Goal: Task Accomplishment & Management: Manage account settings

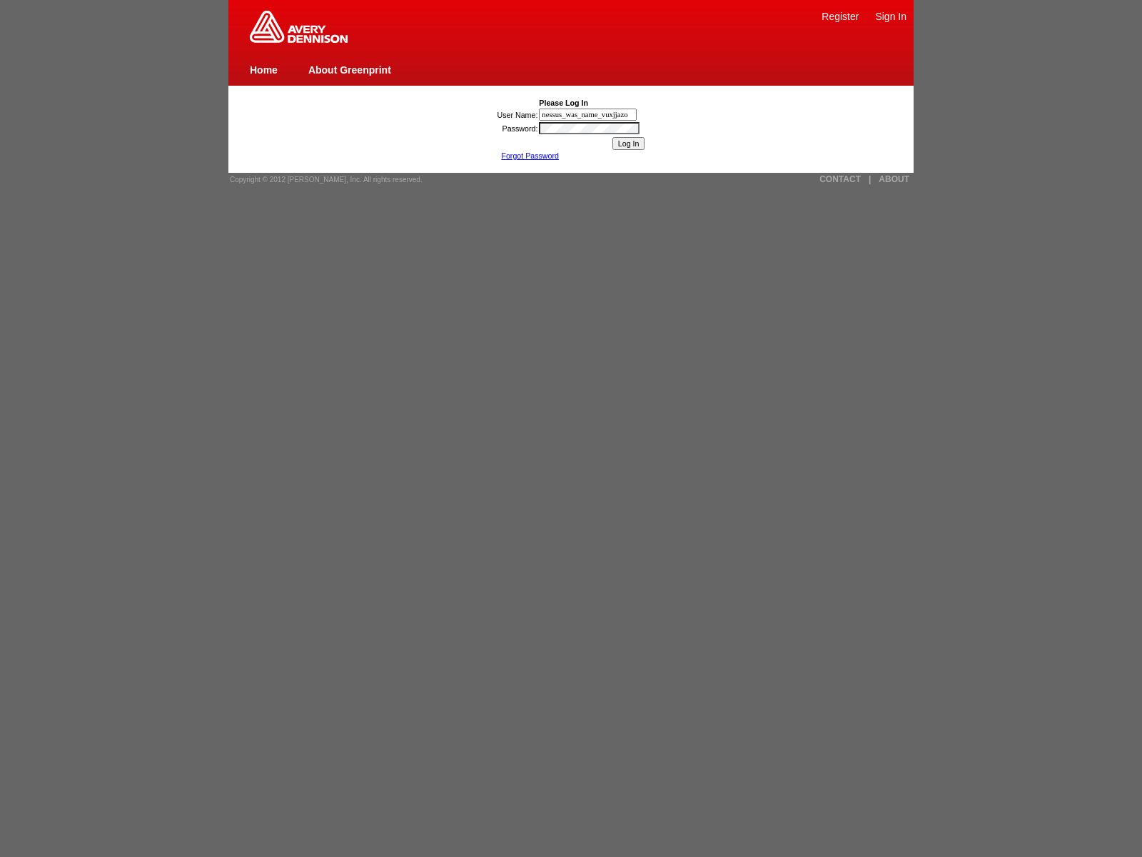
type input "nessus_was_name_vuxjjazo"
type input "nessus_was_name_drxhpkps"
